Goal: Find specific page/section: Find specific page/section

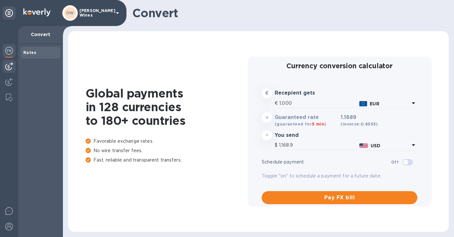
click at [14, 66] on div at bounding box center [9, 66] width 13 height 13
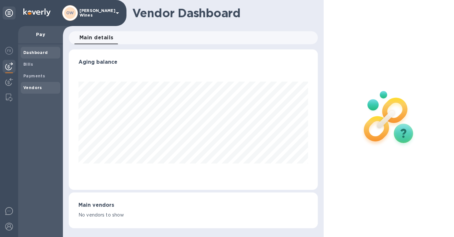
click at [23, 87] on b "Vendors" at bounding box center [32, 87] width 19 height 5
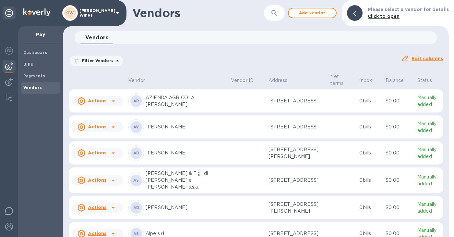
click at [276, 8] on button "button" at bounding box center [275, 13] width 16 height 16
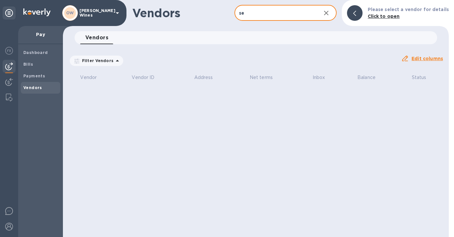
type input "s"
type input "ds"
click at [330, 13] on icon "button" at bounding box center [327, 13] width 8 height 8
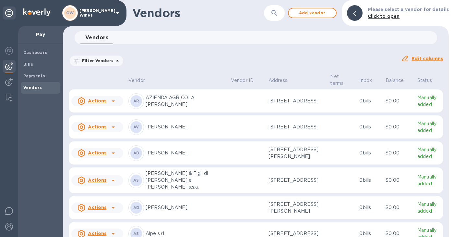
click at [277, 12] on icon "button" at bounding box center [275, 13] width 6 height 6
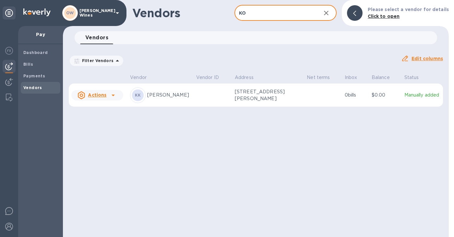
type input "K"
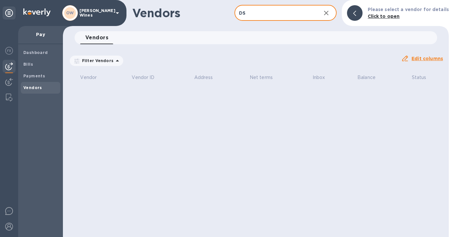
type input "D"
type input "seimi"
click at [329, 15] on icon "button" at bounding box center [326, 13] width 5 height 5
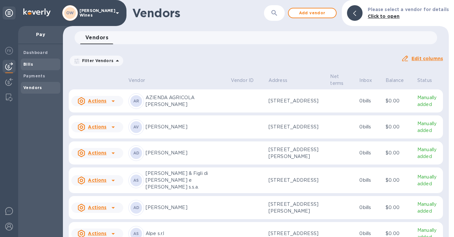
click at [21, 61] on div "Bills" at bounding box center [41, 64] width 40 height 12
